Goal: Information Seeking & Learning: Learn about a topic

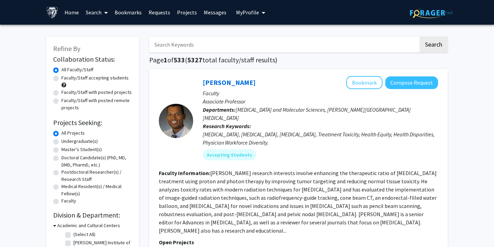
click at [73, 141] on label "Undergraduate(s)" at bounding box center [79, 141] width 36 height 7
click at [66, 141] on input "Undergraduate(s)" at bounding box center [63, 140] width 4 height 4
radio input "true"
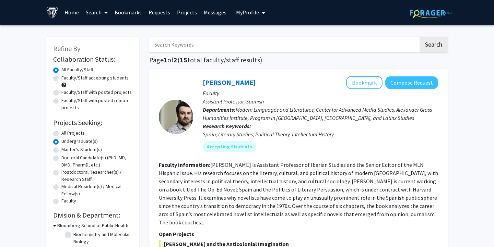
click at [75, 132] on label "All Projects" at bounding box center [72, 133] width 23 height 7
click at [66, 132] on input "All Projects" at bounding box center [63, 132] width 4 height 4
radio input "true"
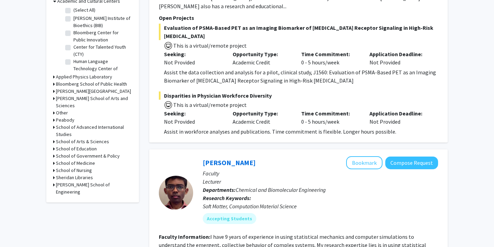
scroll to position [229, 0]
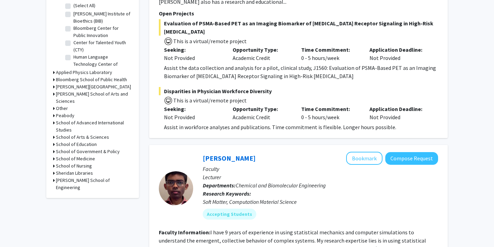
click at [66, 177] on h3 "[PERSON_NAME] School of Engineering" at bounding box center [94, 184] width 76 height 14
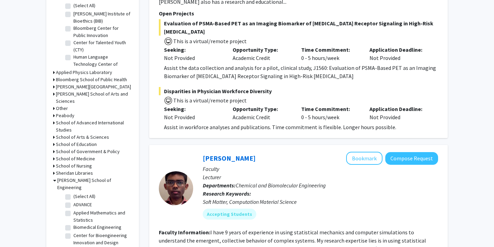
click at [73, 155] on h3 "School of Medicine" at bounding box center [75, 158] width 39 height 7
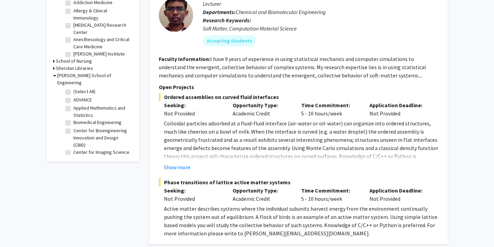
scroll to position [404, 0]
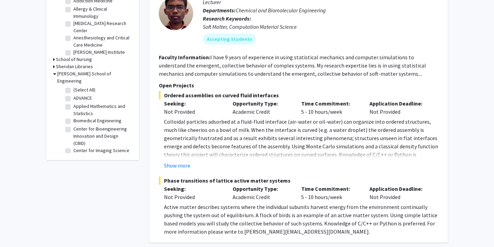
click at [85, 126] on label "Center for Bioengineering Innovation and Design (CBID)" at bounding box center [101, 137] width 57 height 22
click at [78, 126] on input "Center for Bioengineering Innovation and Design (CBID)" at bounding box center [75, 128] width 4 height 4
checkbox input "true"
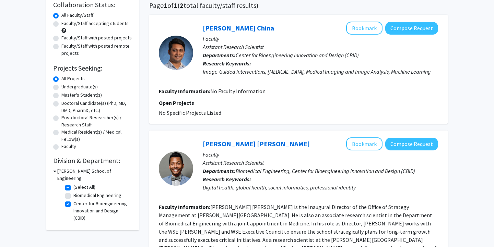
scroll to position [61, 0]
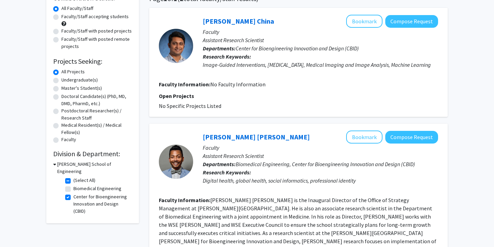
click at [73, 177] on label "(Select All)" at bounding box center [84, 180] width 22 height 7
click at [73, 177] on input "(Select All)" at bounding box center [75, 179] width 4 height 4
checkbox input "false"
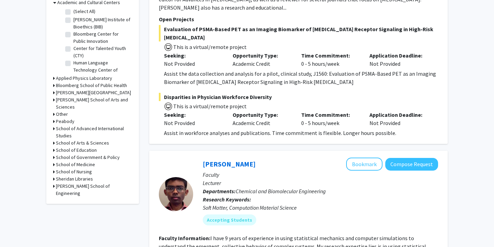
scroll to position [209, 0]
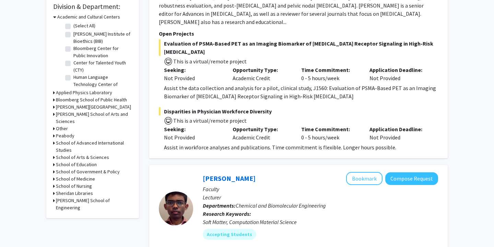
click at [70, 197] on h3 "[PERSON_NAME] School of Engineering" at bounding box center [94, 204] width 76 height 14
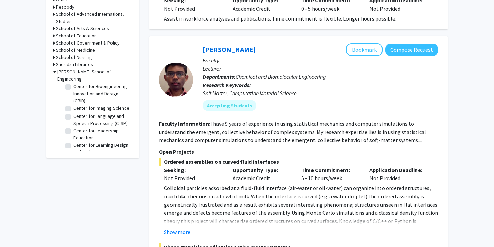
scroll to position [0, 0]
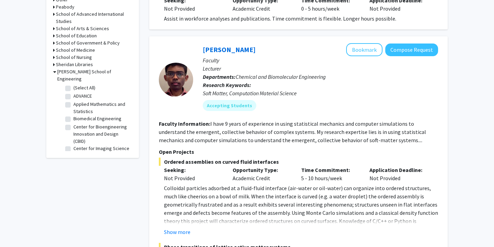
click at [73, 84] on label "(Select All)" at bounding box center [84, 87] width 22 height 7
click at [73, 84] on input "(Select All)" at bounding box center [75, 86] width 4 height 4
checkbox input "true"
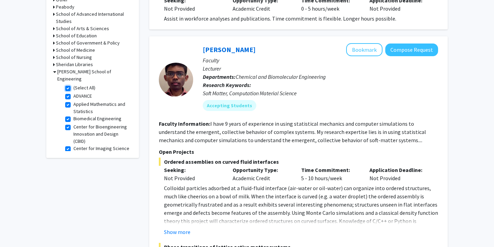
checkbox input "true"
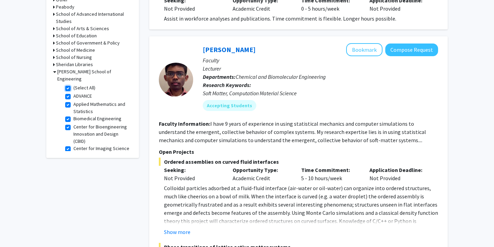
checkbox input "true"
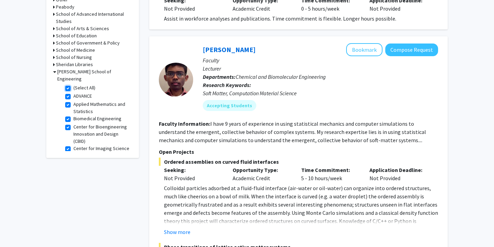
checkbox input "true"
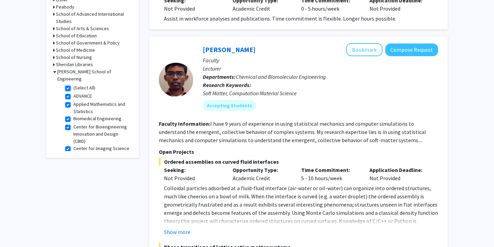
checkbox input "true"
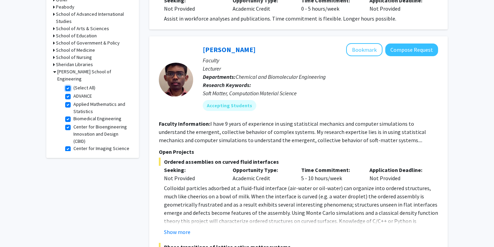
checkbox input "true"
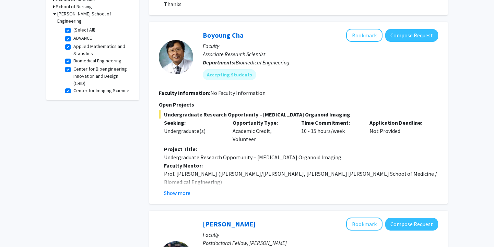
scroll to position [294, 0]
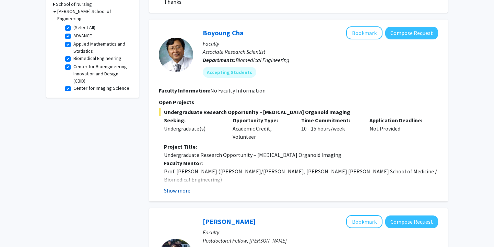
click at [184, 192] on button "Show more" at bounding box center [177, 191] width 26 height 8
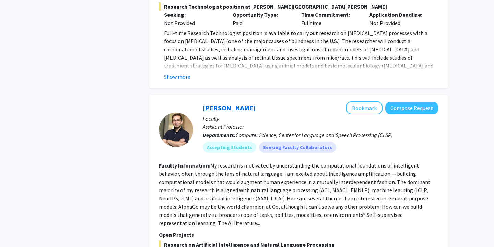
scroll to position [1672, 0]
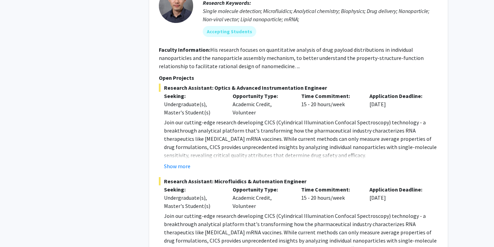
scroll to position [2548, 0]
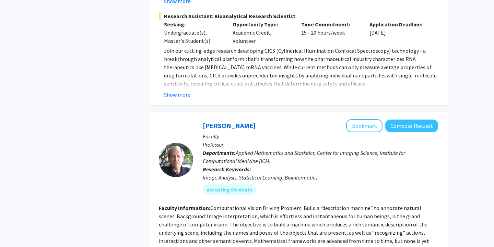
scroll to position [2807, 0]
